Goal: Information Seeking & Learning: Learn about a topic

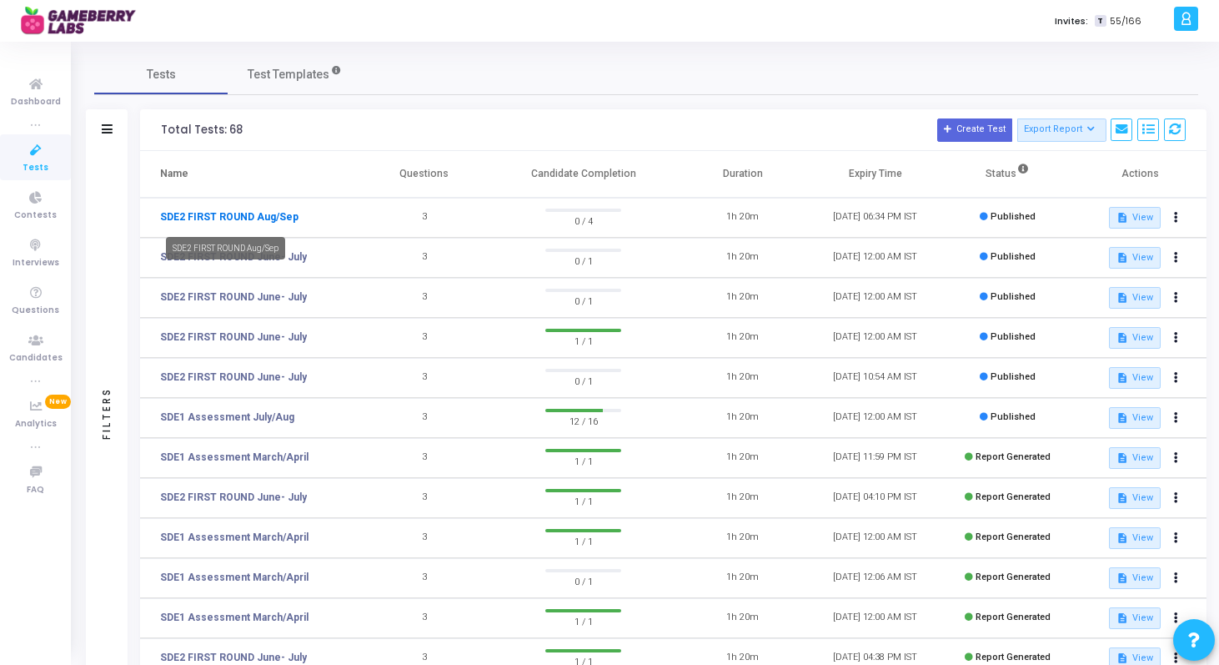
click at [278, 214] on link "SDE2 FIRST ROUND Aug/Sep" at bounding box center [229, 216] width 138 height 15
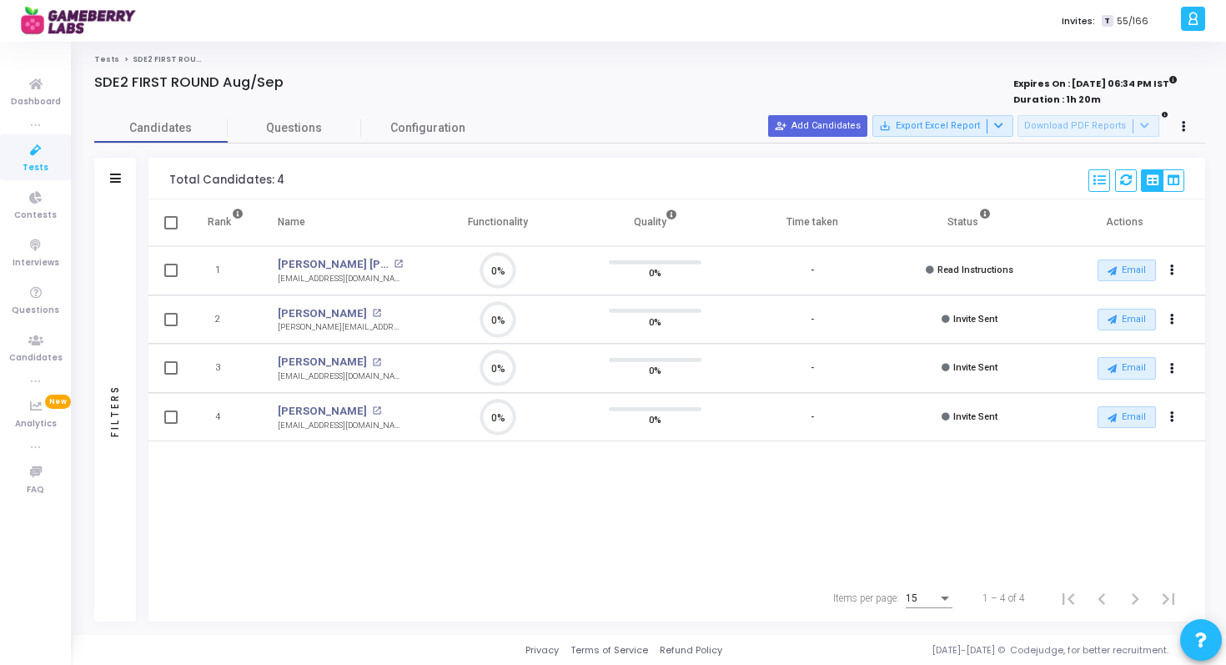
scroll to position [35, 43]
click at [39, 157] on icon at bounding box center [35, 150] width 35 height 21
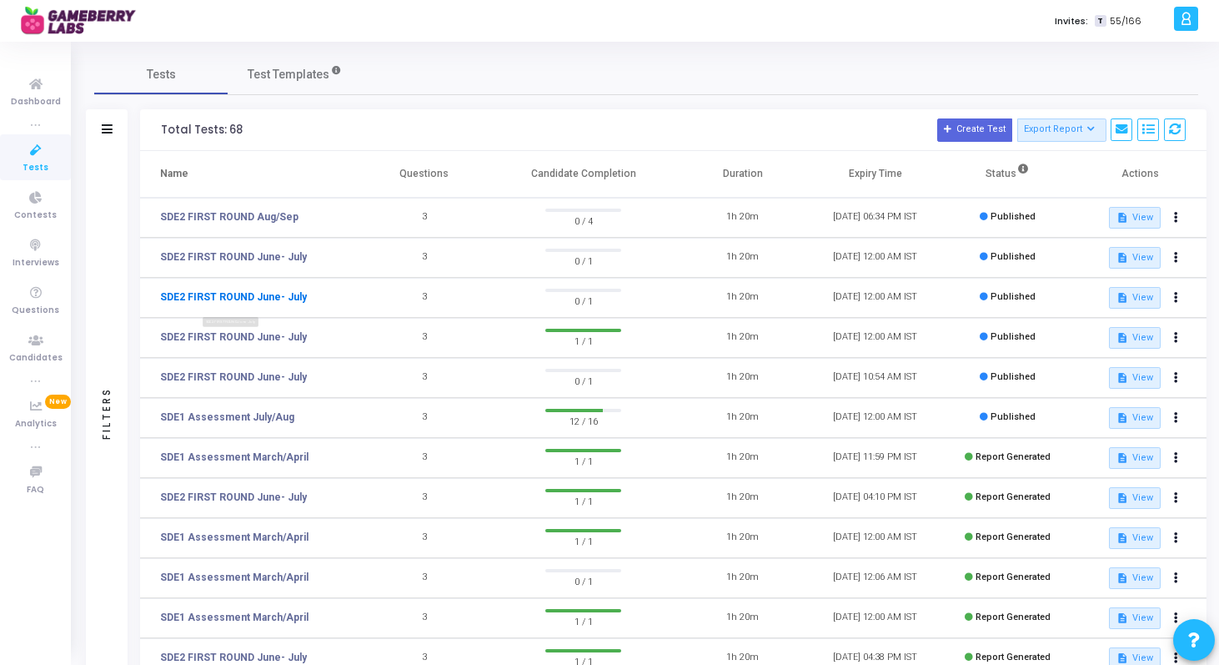
click at [281, 297] on link "SDE2 FIRST ROUND June- July" at bounding box center [233, 296] width 147 height 15
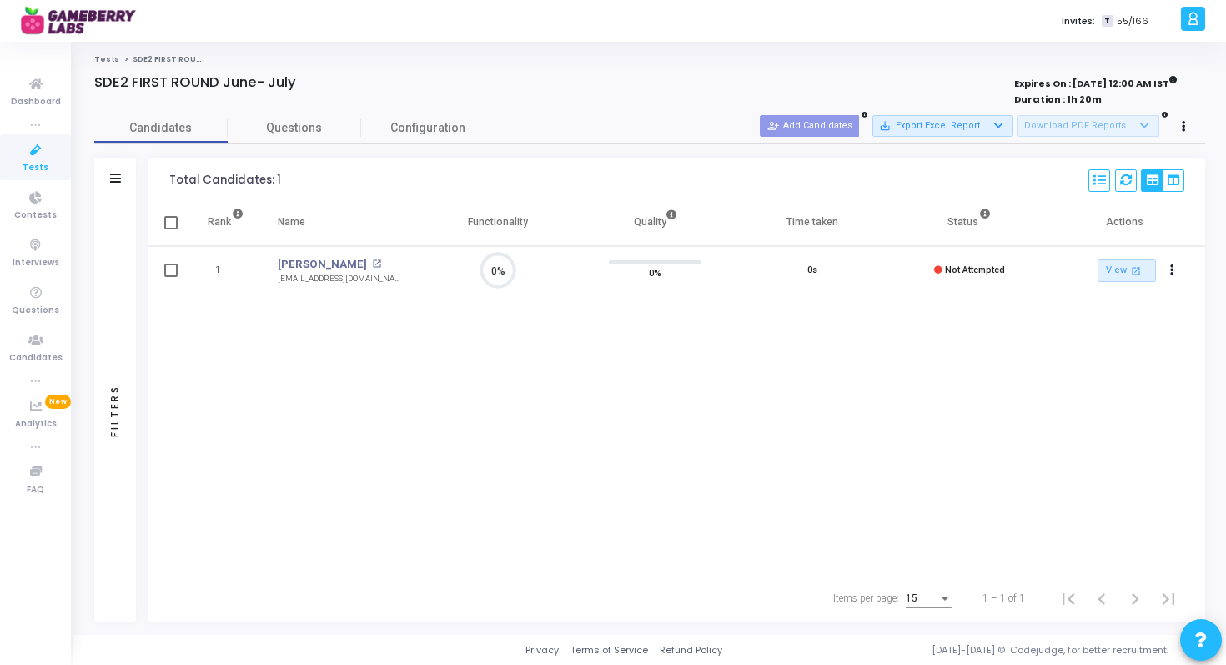
scroll to position [35, 43]
click at [36, 162] on span "Tests" at bounding box center [36, 168] width 26 height 14
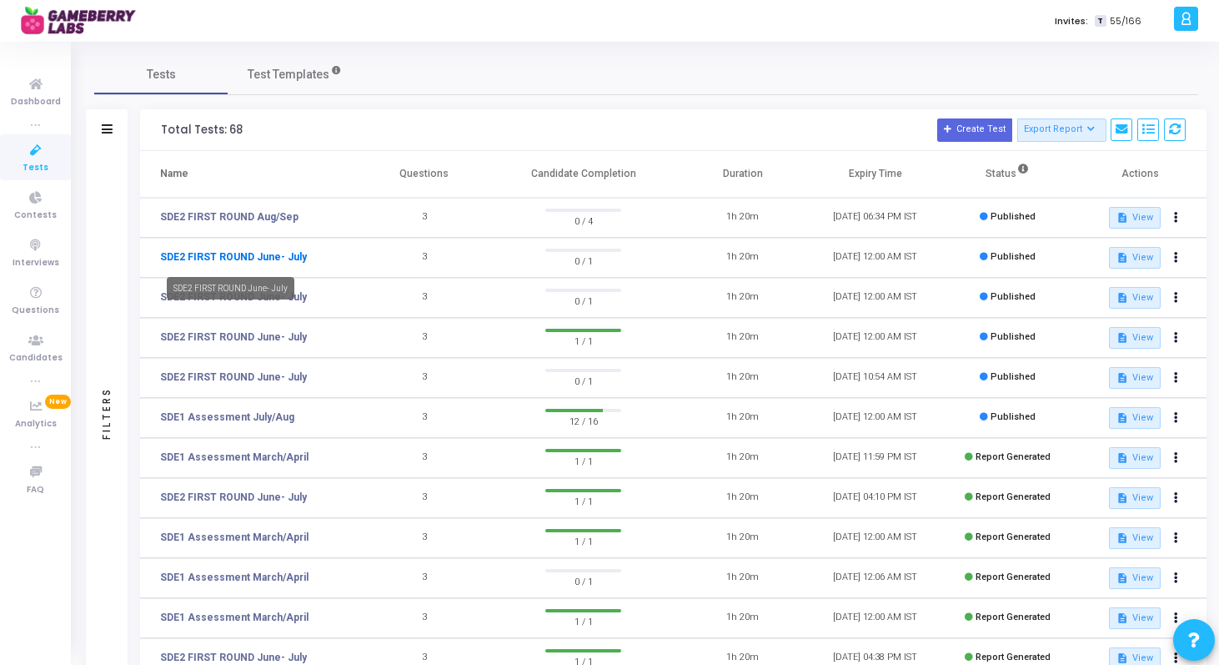
click at [268, 260] on link "SDE2 FIRST ROUND June- July" at bounding box center [233, 256] width 147 height 15
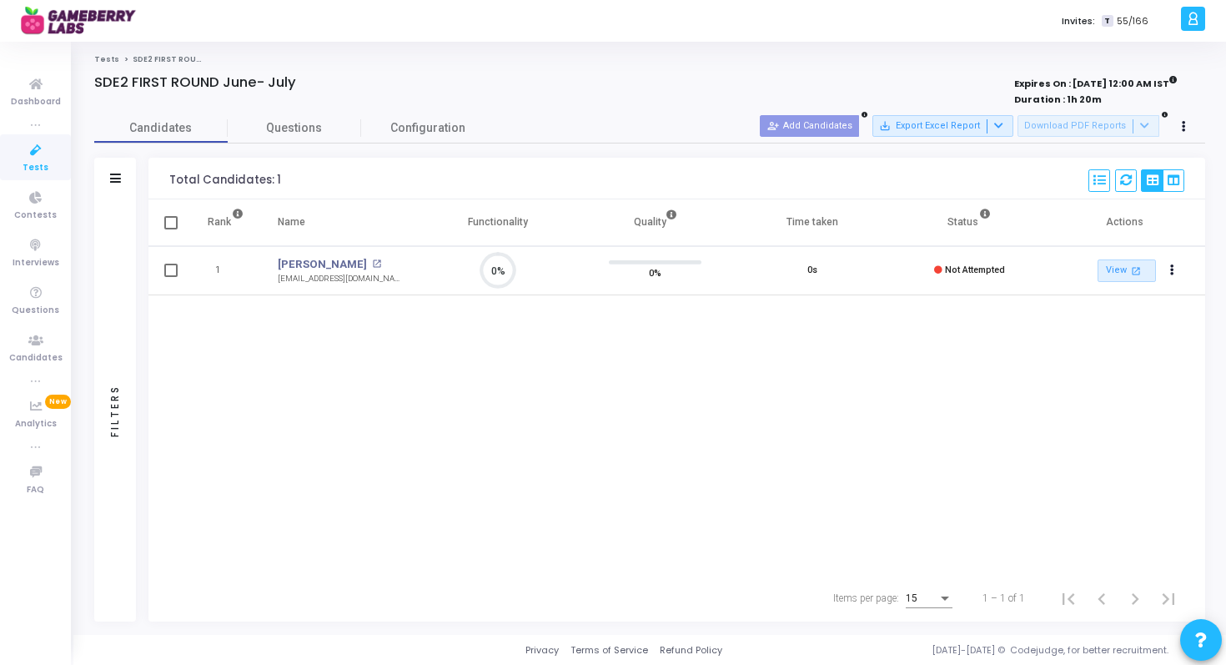
scroll to position [35, 43]
click at [31, 148] on icon at bounding box center [35, 150] width 35 height 21
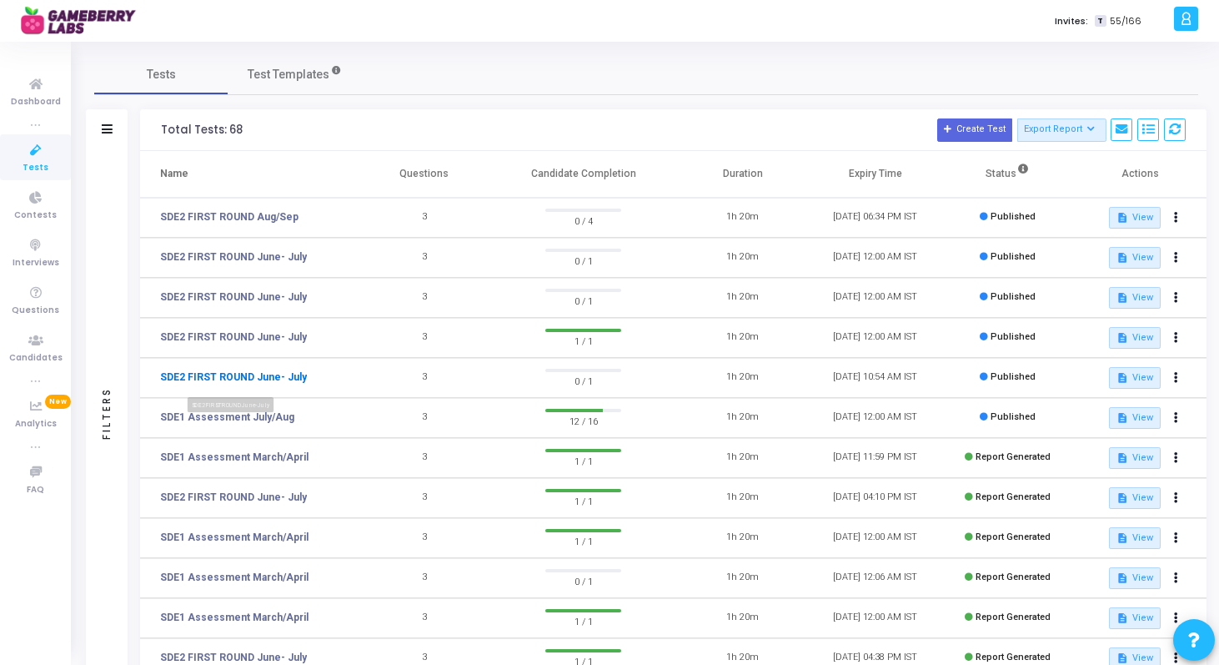
click at [233, 377] on link "SDE2 FIRST ROUND June- July" at bounding box center [233, 376] width 147 height 15
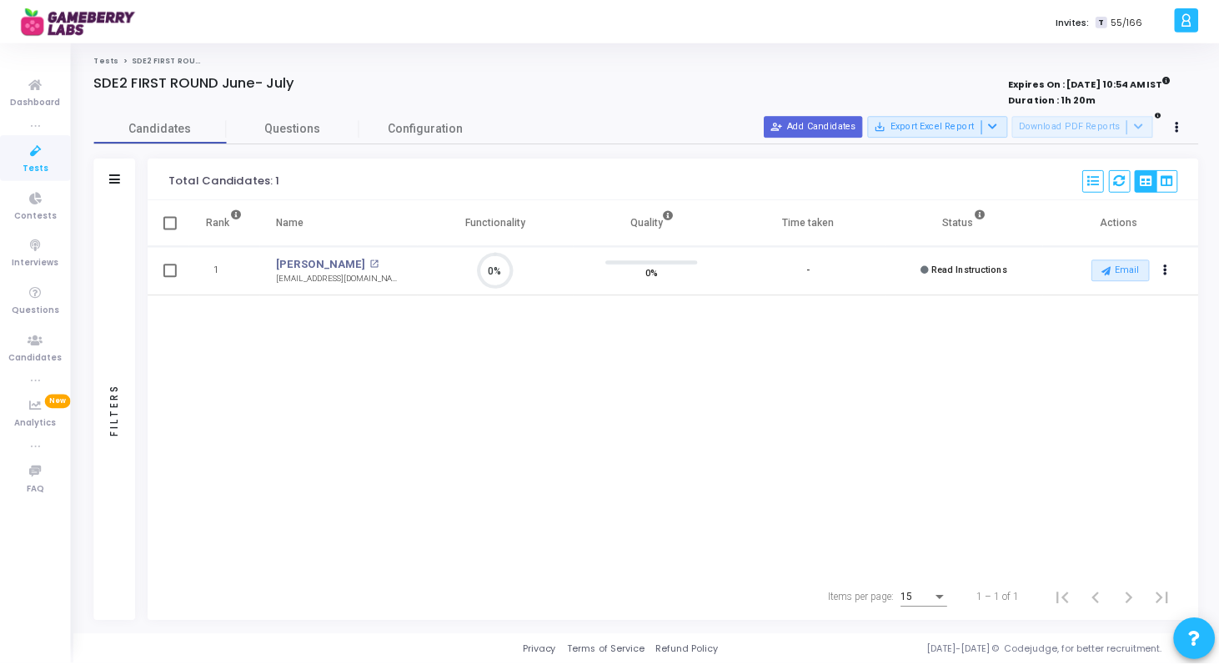
scroll to position [35, 43]
click at [38, 159] on icon at bounding box center [35, 150] width 35 height 21
